Goal: Task Accomplishment & Management: Manage account settings

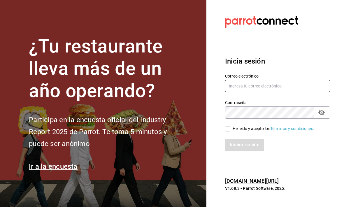
click at [290, 92] on input "text" at bounding box center [277, 86] width 105 height 12
type input "circunvalacion.sushiexpress@gmail.com"
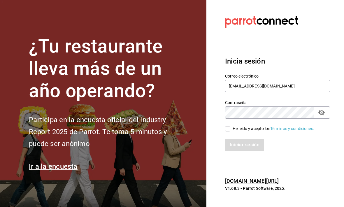
click at [232, 132] on span "He leído y acepto los Términos y condiciones." at bounding box center [272, 129] width 84 height 6
click at [230, 131] on input "He leído y acepto los Términos y condiciones." at bounding box center [227, 128] width 5 height 5
checkbox input "true"
click at [237, 151] on button "Iniciar sesión" at bounding box center [245, 145] width 40 height 12
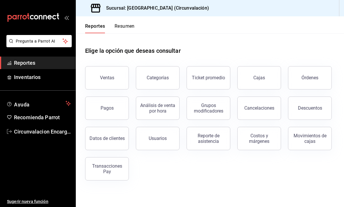
click at [319, 139] on div "Movimientos de cajas" at bounding box center [310, 138] width 36 height 11
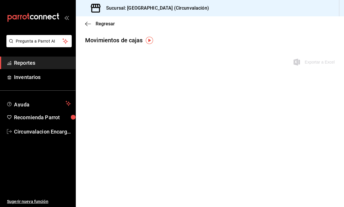
click at [314, 138] on main "Regresar Movimientos [PERSON_NAME] Exportar a Excel" at bounding box center [210, 111] width 268 height 191
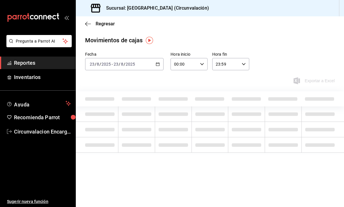
click at [87, 26] on icon "button" at bounding box center [86, 24] width 2 height 4
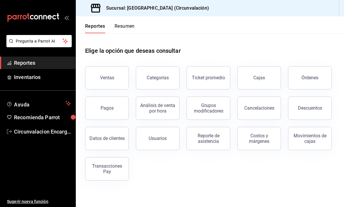
click at [269, 140] on div "Costos y márgenes" at bounding box center [259, 138] width 36 height 11
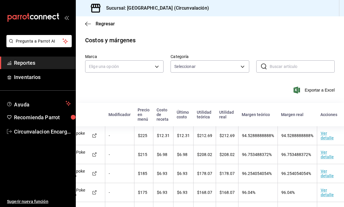
scroll to position [0, 93]
click at [327, 138] on td "Ver detalle" at bounding box center [332, 135] width 30 height 19
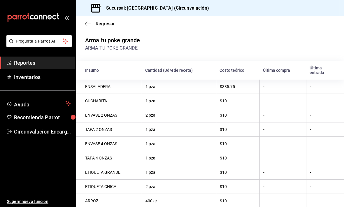
click at [85, 23] on icon "button" at bounding box center [88, 23] width 6 height 5
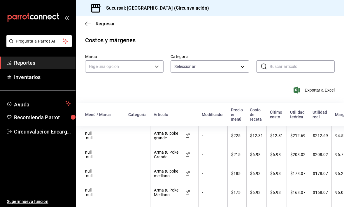
click at [89, 22] on icon "button" at bounding box center [88, 23] width 6 height 5
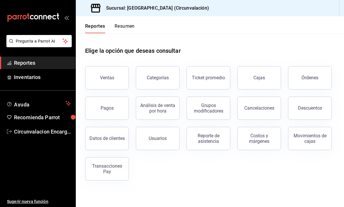
click at [219, 108] on div "Grupos modificadores" at bounding box center [208, 108] width 36 height 11
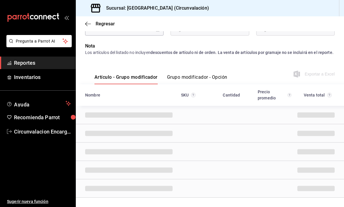
scroll to position [39, 0]
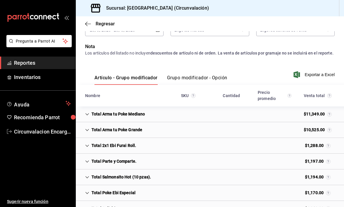
click at [87, 26] on icon "button" at bounding box center [88, 23] width 6 height 5
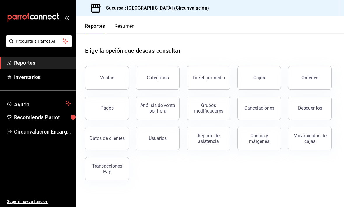
click at [320, 106] on div "Descuentos" at bounding box center [310, 108] width 24 height 6
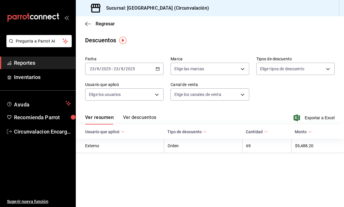
click at [88, 24] on icon "button" at bounding box center [88, 23] width 6 height 5
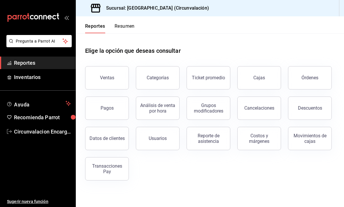
click at [254, 105] on button "Cancelaciones" at bounding box center [259, 107] width 44 height 23
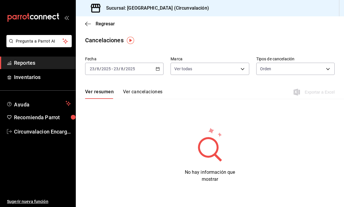
click at [86, 24] on icon "button" at bounding box center [88, 23] width 6 height 5
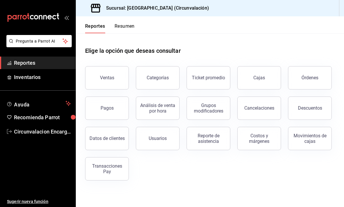
click at [203, 110] on div "Grupos modificadores" at bounding box center [208, 108] width 36 height 11
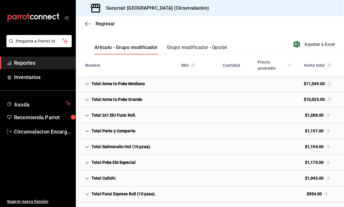
scroll to position [69, 0]
click at [111, 160] on div "Total Poke Ebi Especial" at bounding box center [110, 162] width 60 height 11
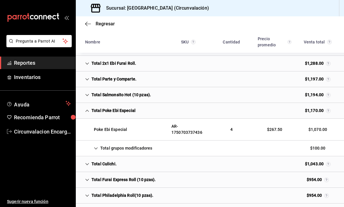
scroll to position [136, 0]
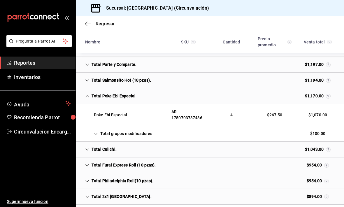
click at [94, 26] on span "Regresar" at bounding box center [100, 24] width 30 height 6
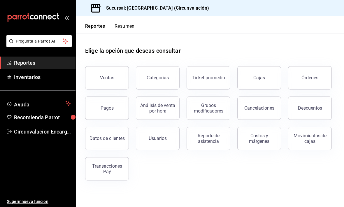
click at [84, 21] on div "Reportes Resumen" at bounding box center [105, 24] width 59 height 17
click at [27, 117] on span "Recomienda Parrot" at bounding box center [42, 117] width 57 height 8
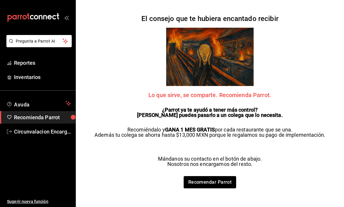
click at [17, 105] on span "Ayuda" at bounding box center [38, 103] width 49 height 7
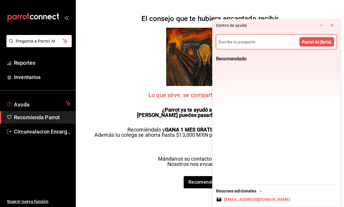
click at [13, 59] on link "Reportes" at bounding box center [37, 63] width 75 height 13
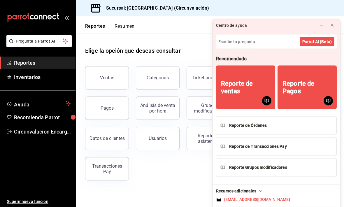
click at [122, 27] on button "Resumen" at bounding box center [125, 28] width 20 height 10
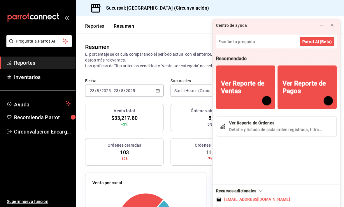
click at [335, 21] on button at bounding box center [331, 25] width 9 height 9
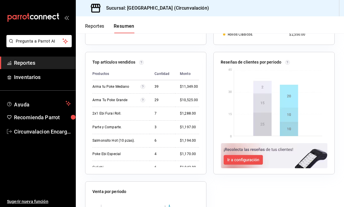
scroll to position [395, 0]
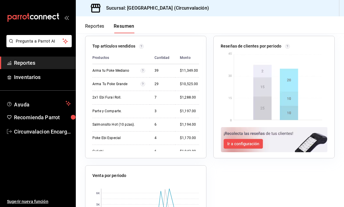
click at [95, 24] on button "Reportes" at bounding box center [94, 28] width 19 height 10
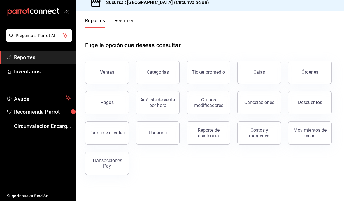
scroll to position [19, 0]
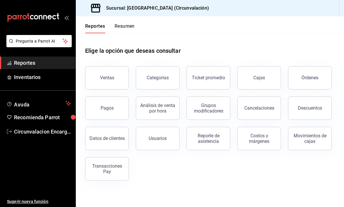
click at [316, 133] on div "Movimientos de cajas" at bounding box center [310, 138] width 36 height 11
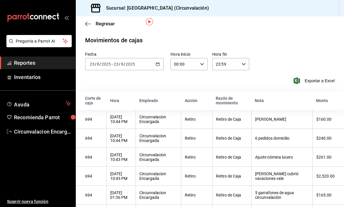
click at [110, 62] on input "2025" at bounding box center [106, 64] width 10 height 5
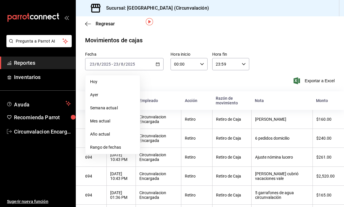
click at [91, 92] on span "Ayer" at bounding box center [112, 95] width 45 height 6
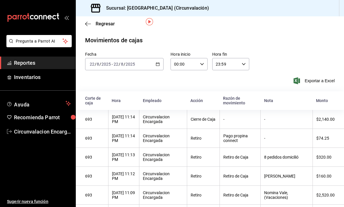
click at [156, 62] on icon "button" at bounding box center [158, 64] width 4 height 4
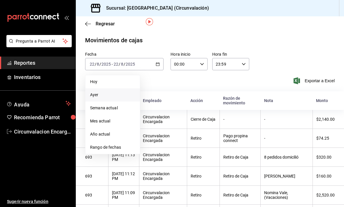
click at [126, 144] on span "Rango de fechas" at bounding box center [112, 147] width 45 height 6
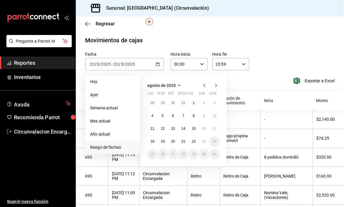
click at [186, 136] on button "21" at bounding box center [183, 141] width 10 height 10
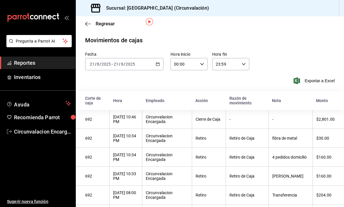
click at [150, 58] on div "[DATE] [DATE] - [DATE] [DATE]" at bounding box center [124, 64] width 78 height 12
click at [154, 58] on div "[DATE] [DATE] - [DATE] [DATE]" at bounding box center [124, 64] width 78 height 12
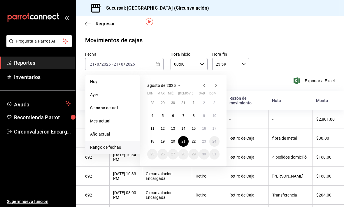
click at [129, 92] on span "Ayer" at bounding box center [112, 95] width 45 height 6
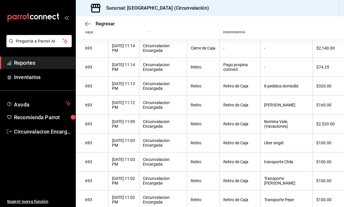
click at [90, 22] on icon "button" at bounding box center [88, 23] width 6 height 5
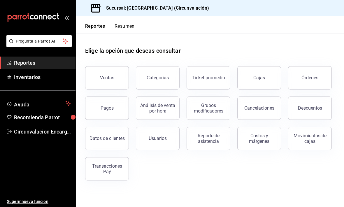
click at [130, 27] on button "Resumen" at bounding box center [125, 28] width 20 height 10
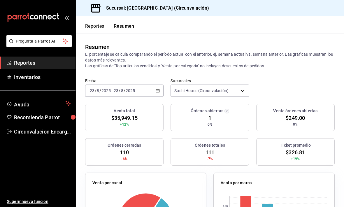
click at [96, 27] on button "Reportes" at bounding box center [94, 28] width 19 height 10
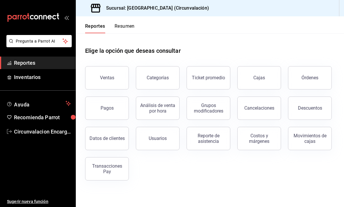
click at [314, 143] on div "Movimientos de cajas" at bounding box center [310, 138] width 36 height 11
